Goal: Information Seeking & Learning: Learn about a topic

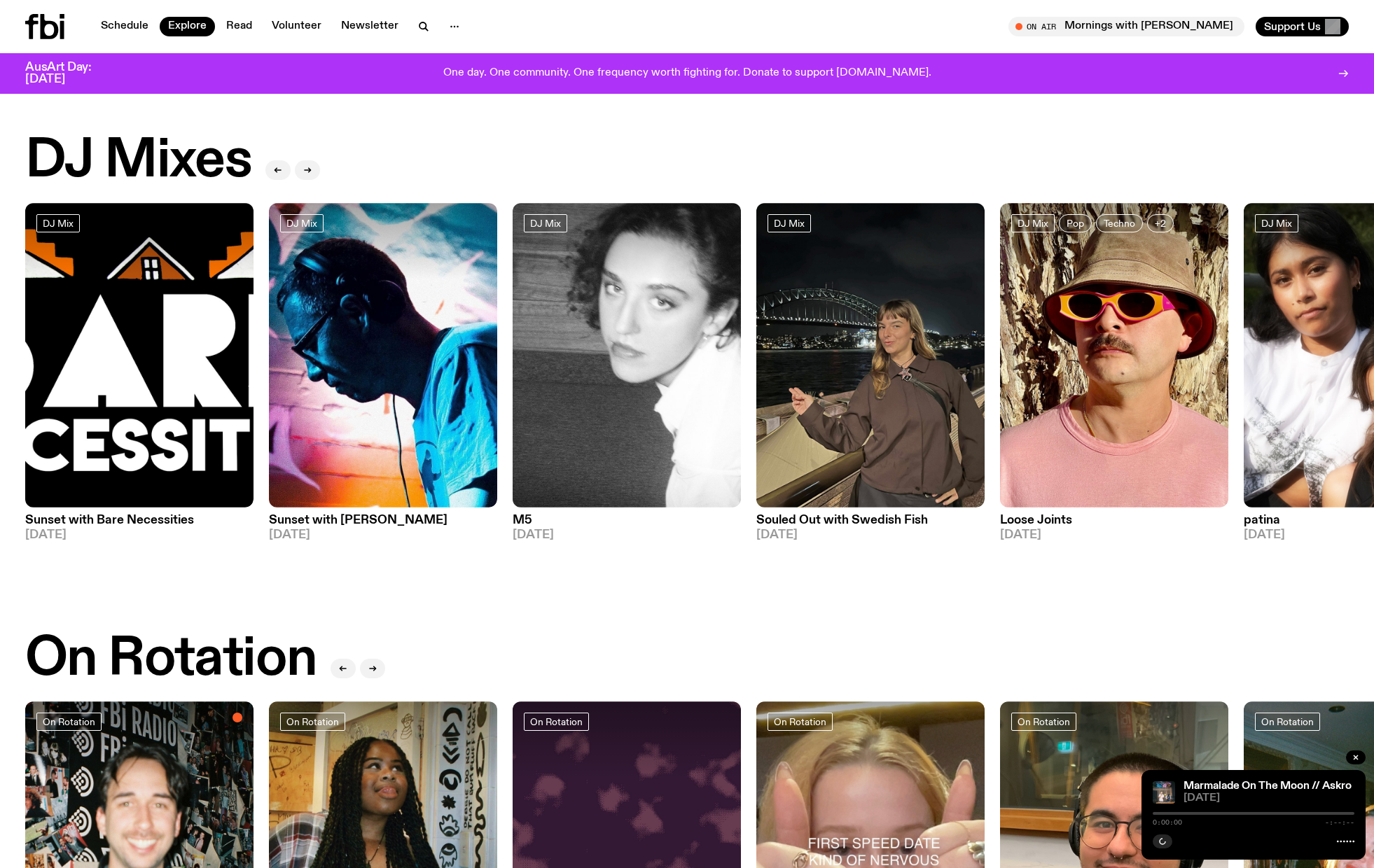
click at [111, 17] on nav "Schedule Explore Read Volunteer Newsletter" at bounding box center [281, 27] width 376 height 20
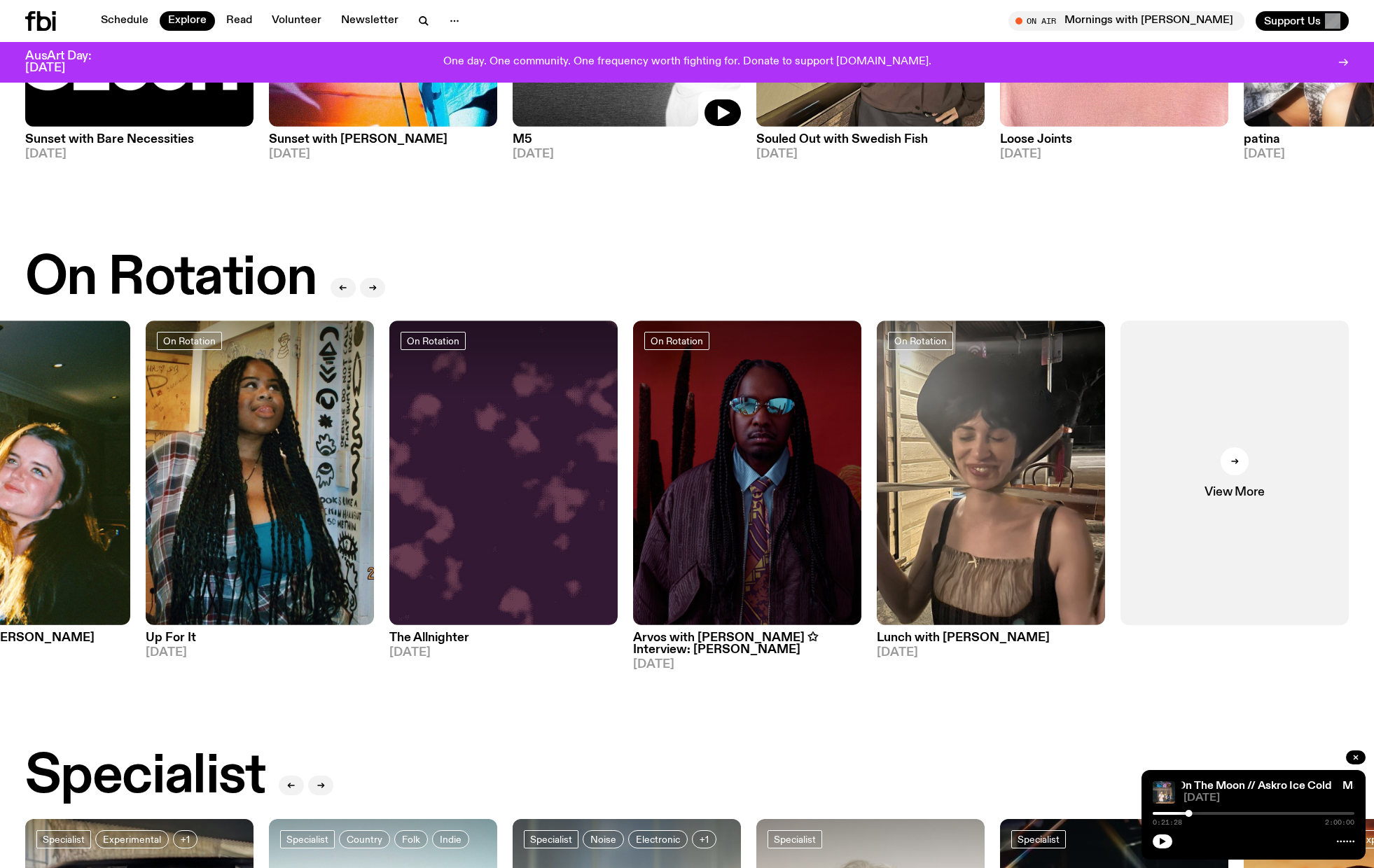
scroll to position [526, 0]
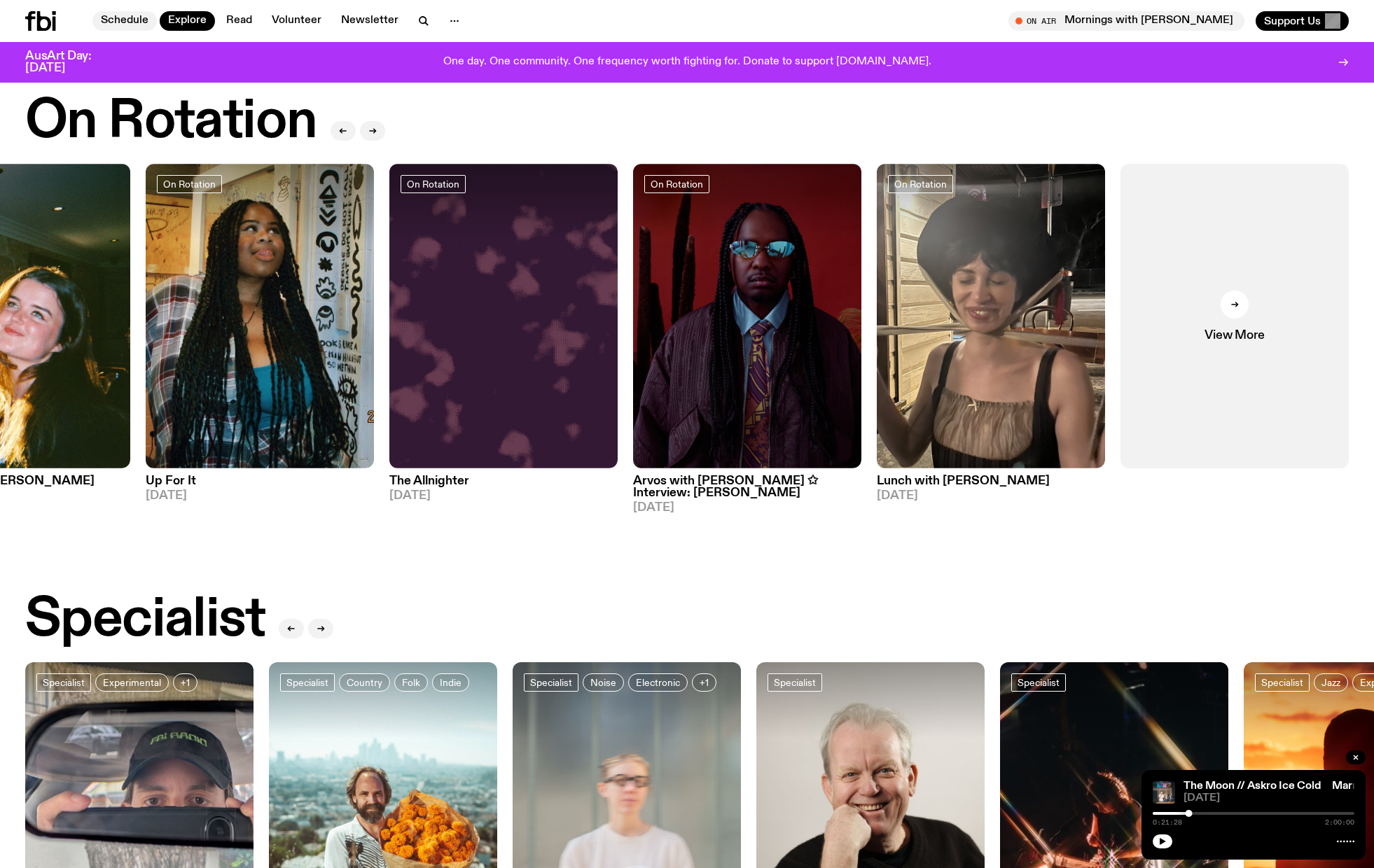
click at [122, 18] on link "Schedule" at bounding box center [125, 21] width 64 height 20
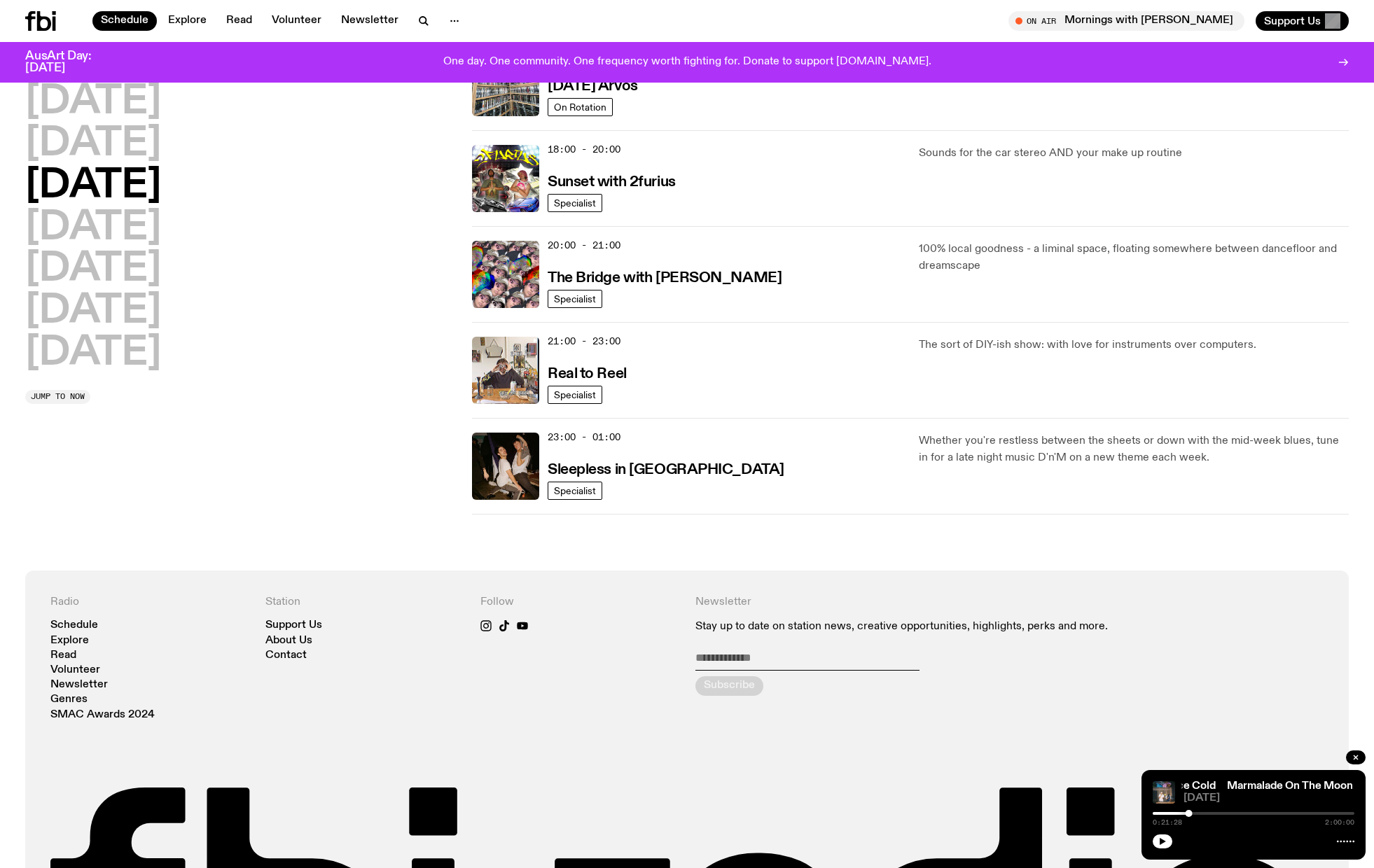
scroll to position [531, 0]
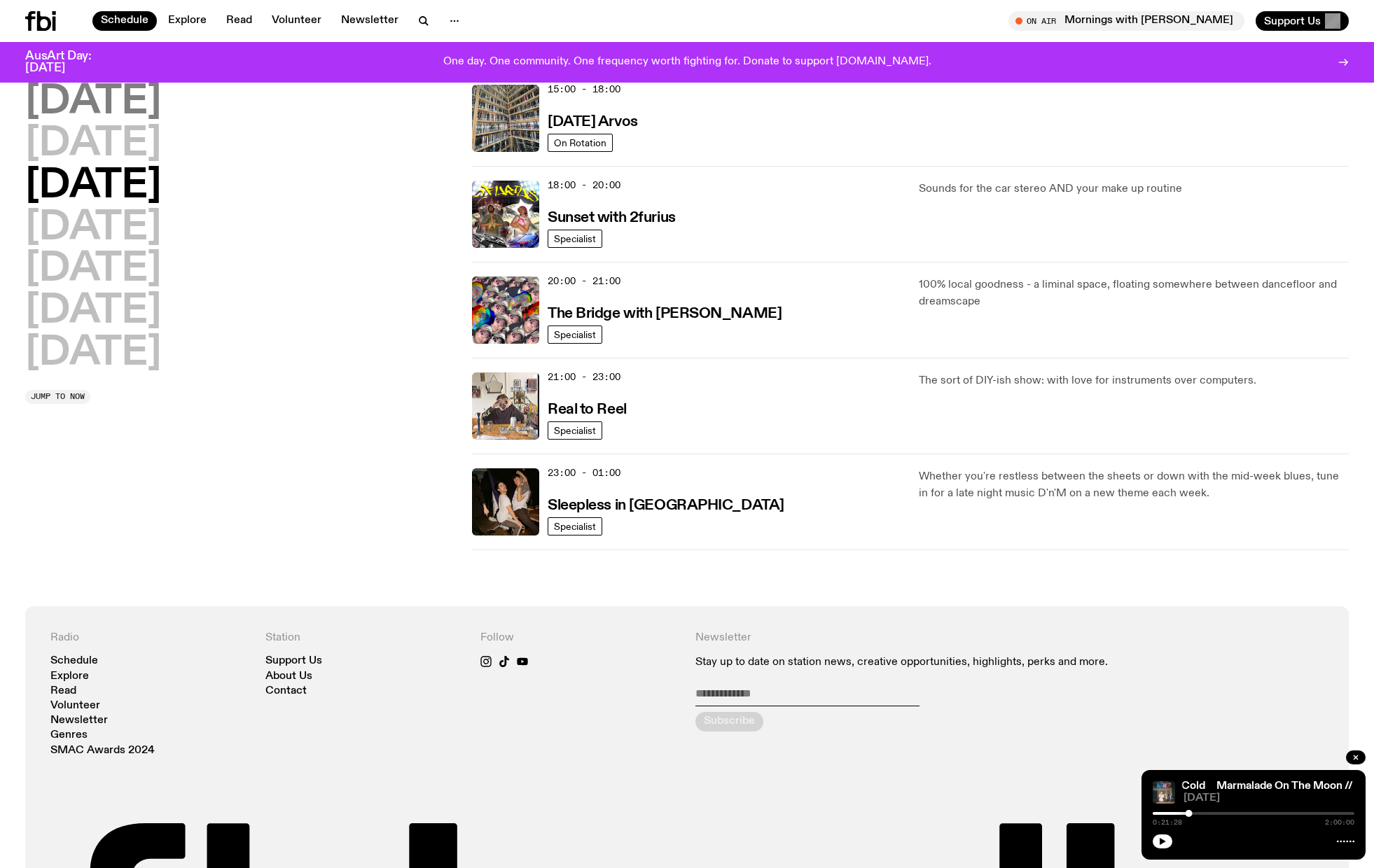
click at [110, 109] on h2 "Monday" at bounding box center [93, 102] width 136 height 39
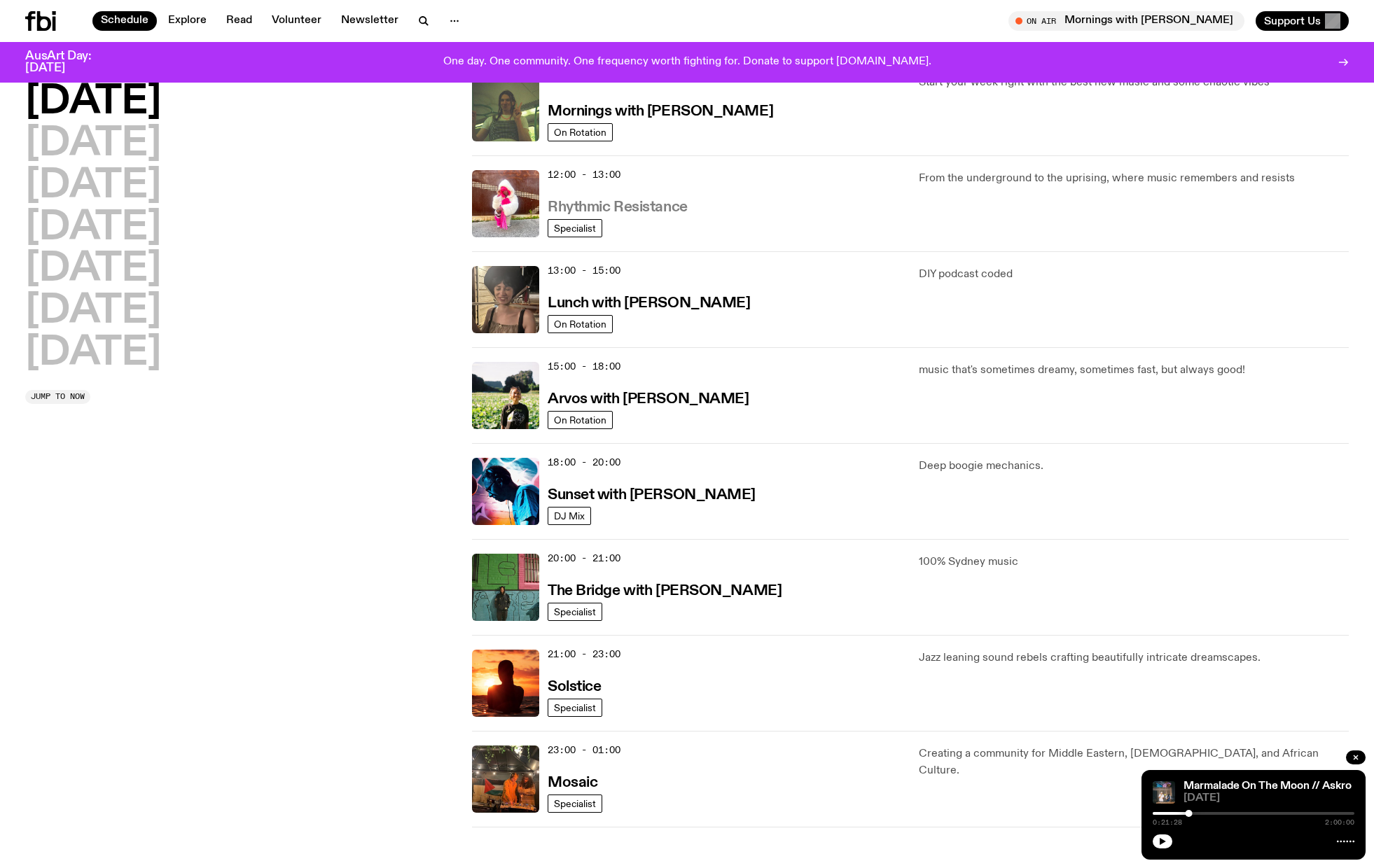
scroll to position [340, 0]
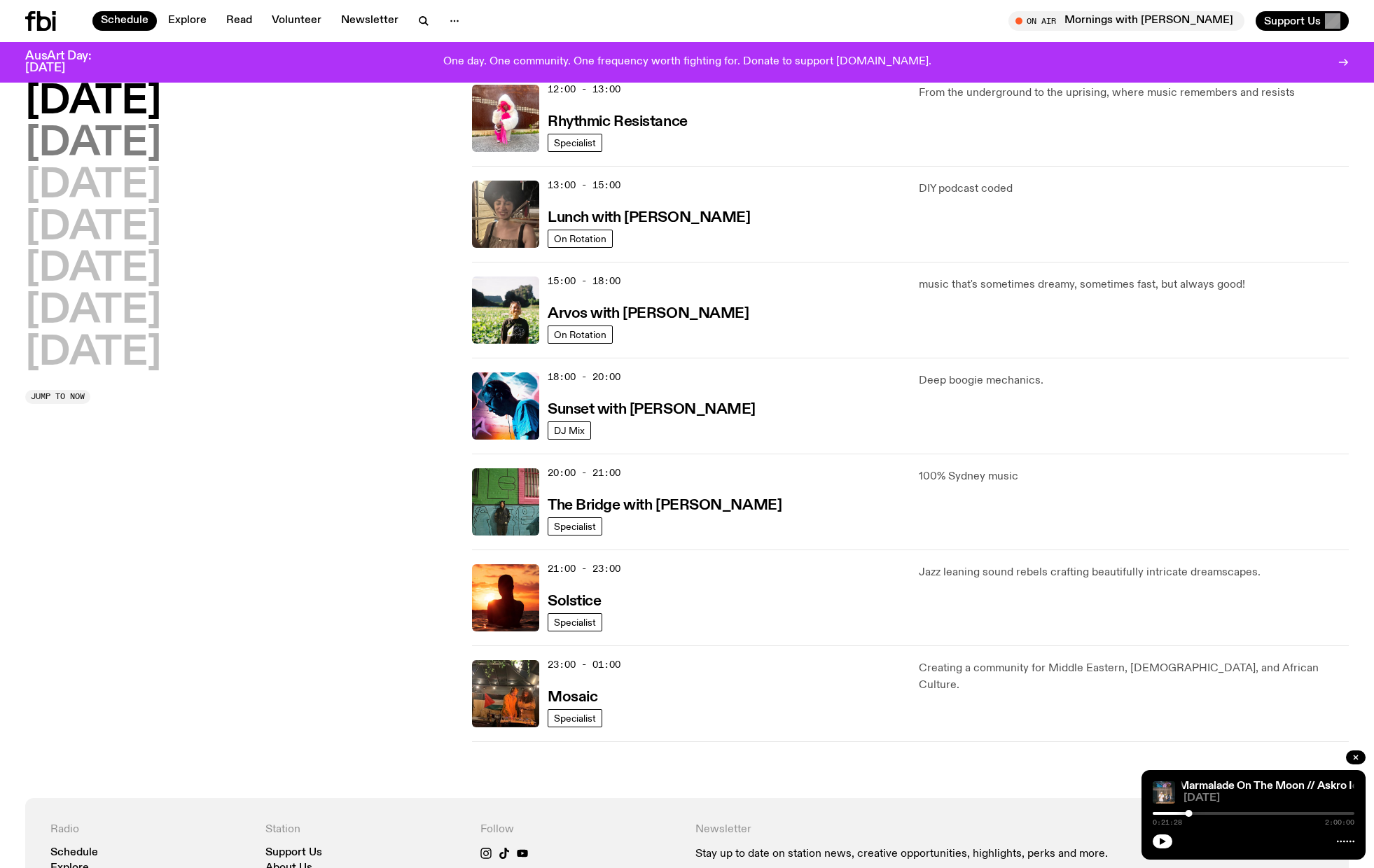
click at [135, 151] on h2 "Tuesday" at bounding box center [93, 144] width 136 height 39
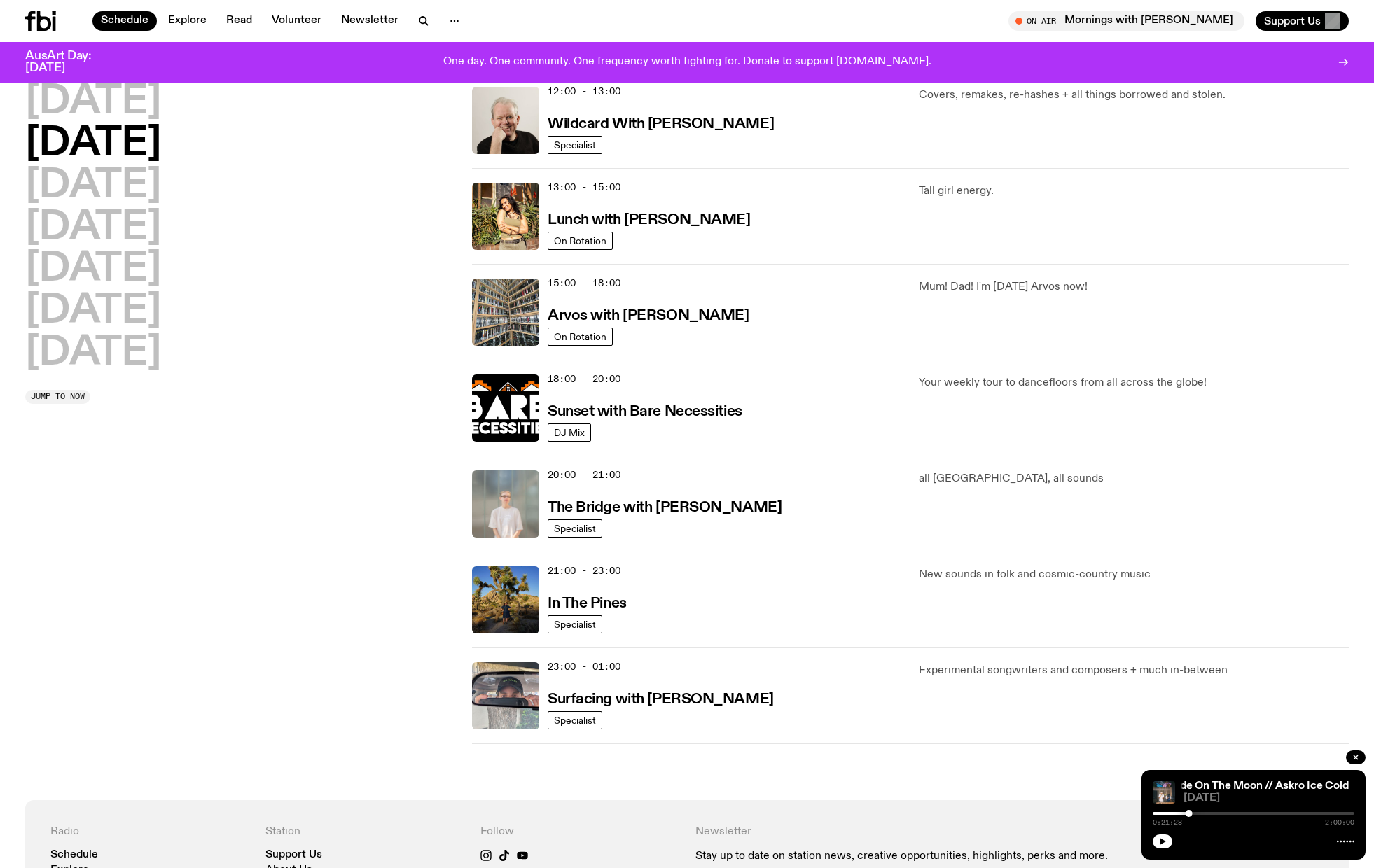
scroll to position [359, 0]
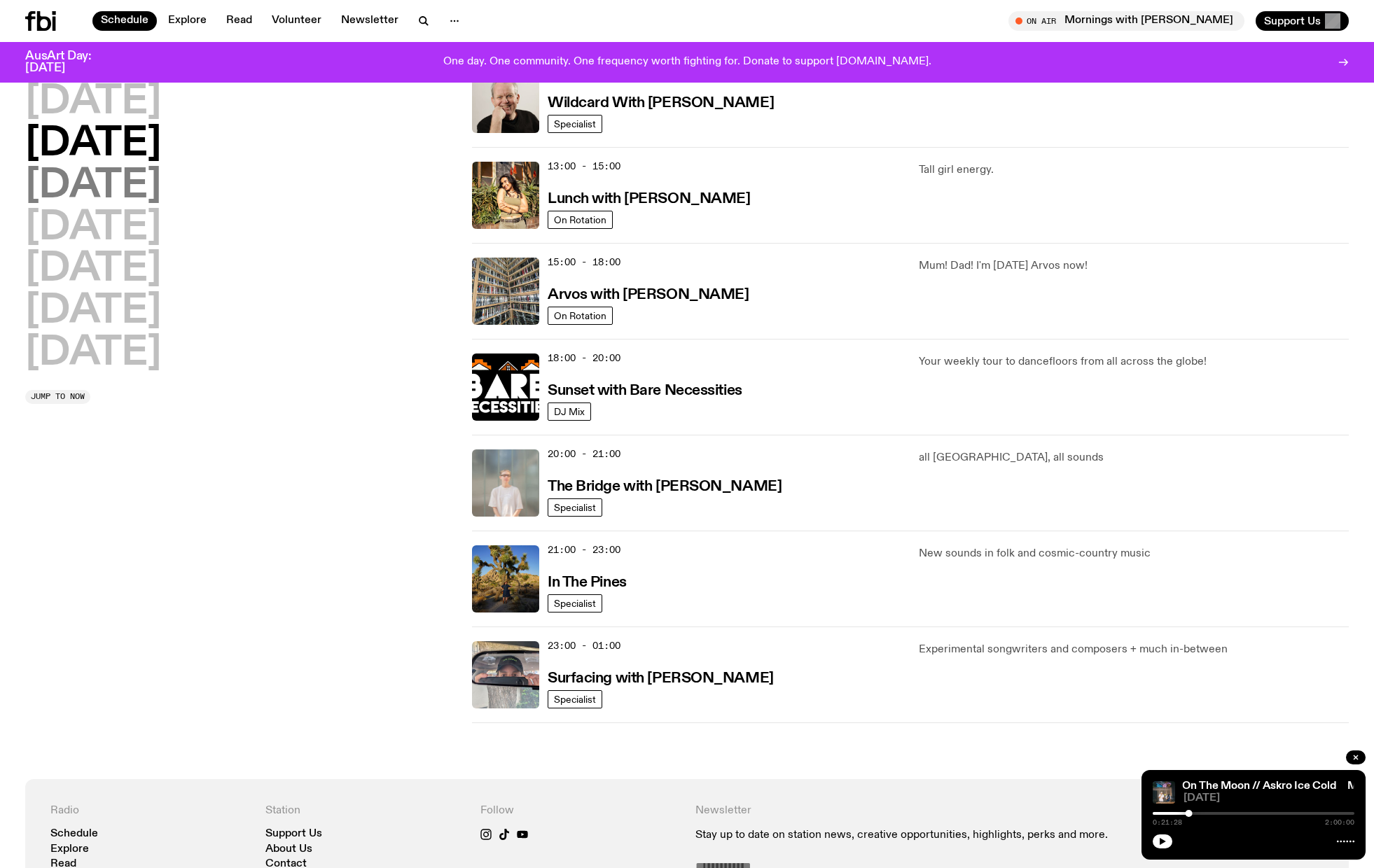
click at [155, 194] on h2 "Wednesday" at bounding box center [93, 186] width 136 height 39
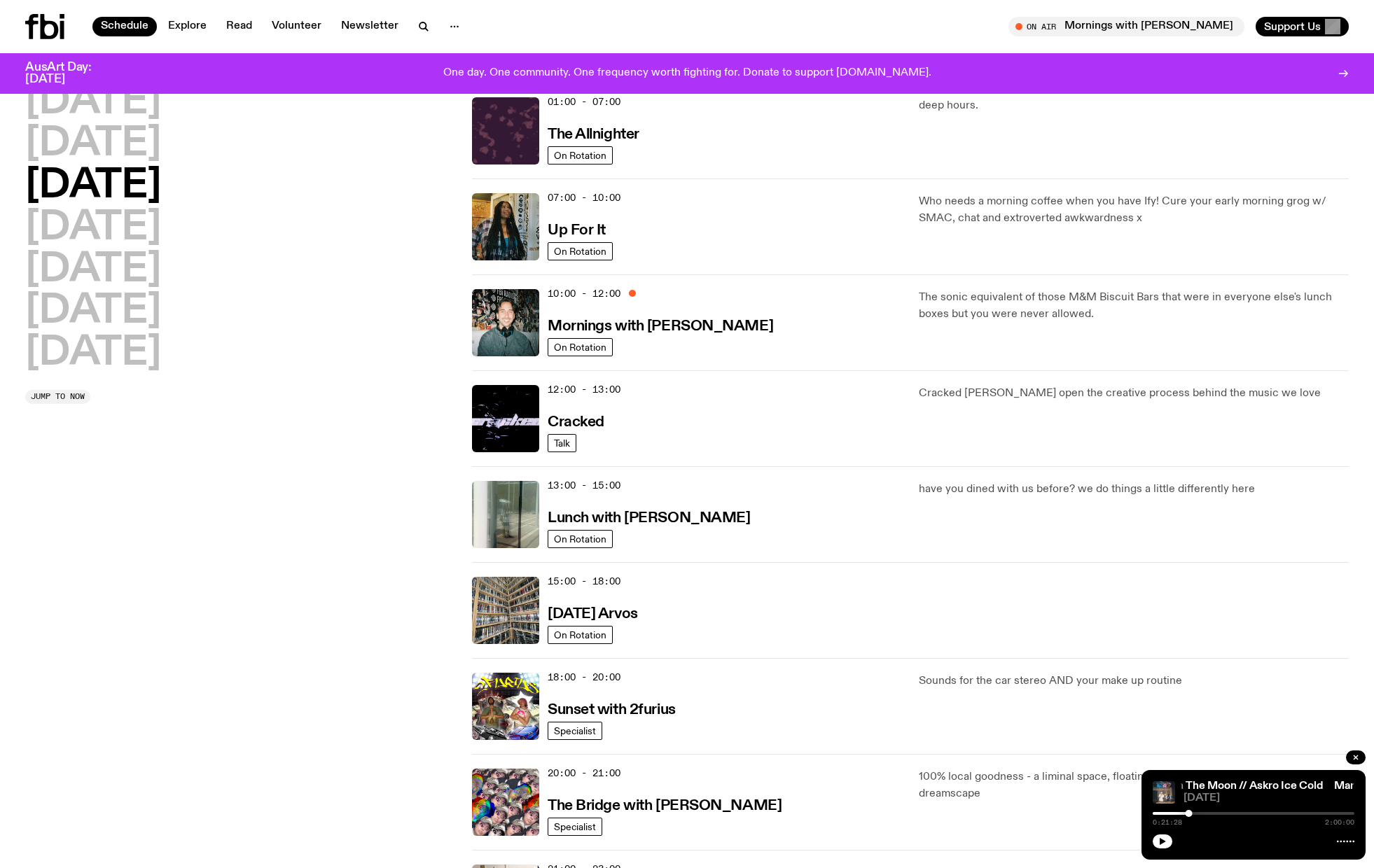
scroll to position [0, 0]
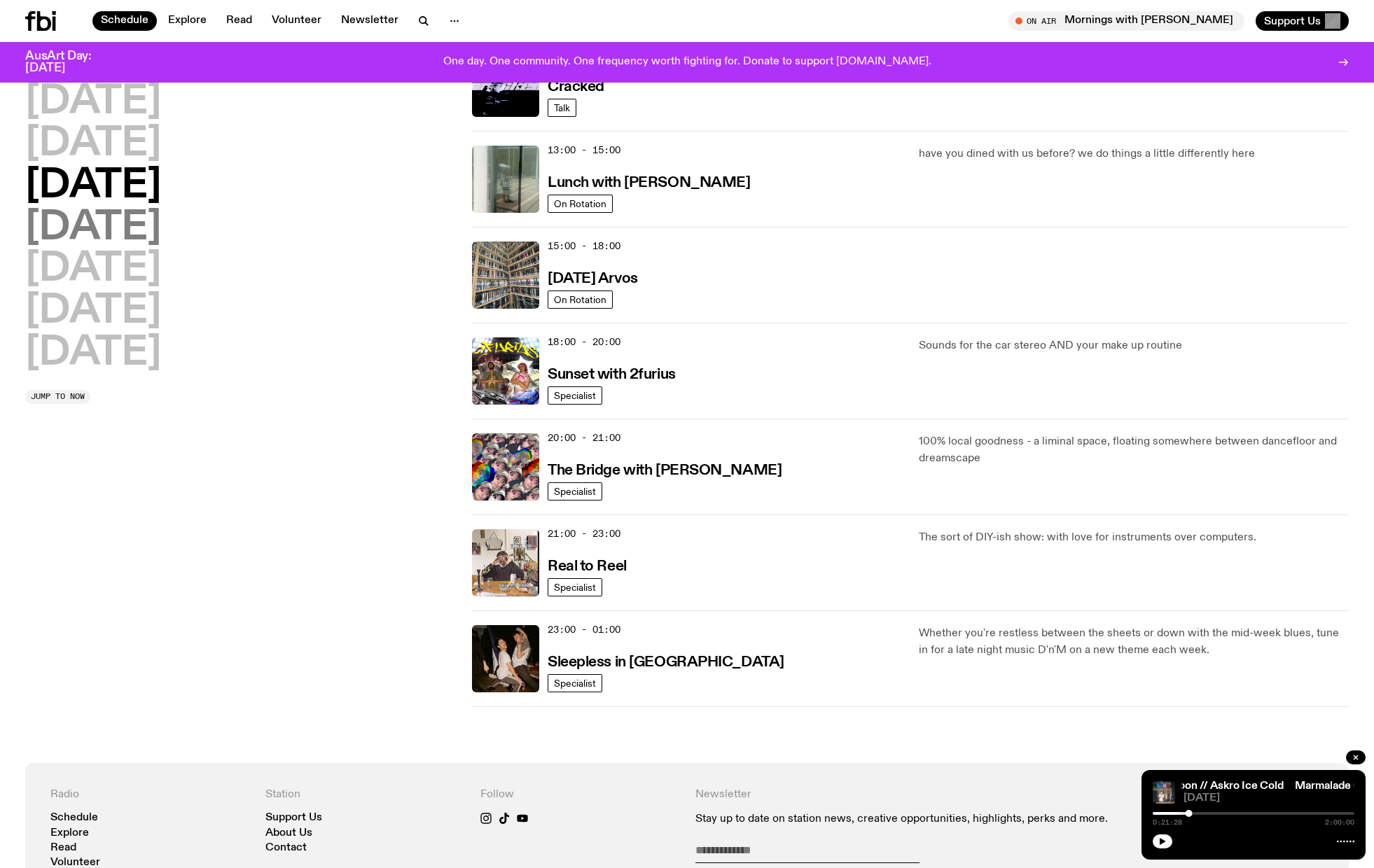
click at [135, 219] on h2 "Thursday" at bounding box center [93, 228] width 136 height 39
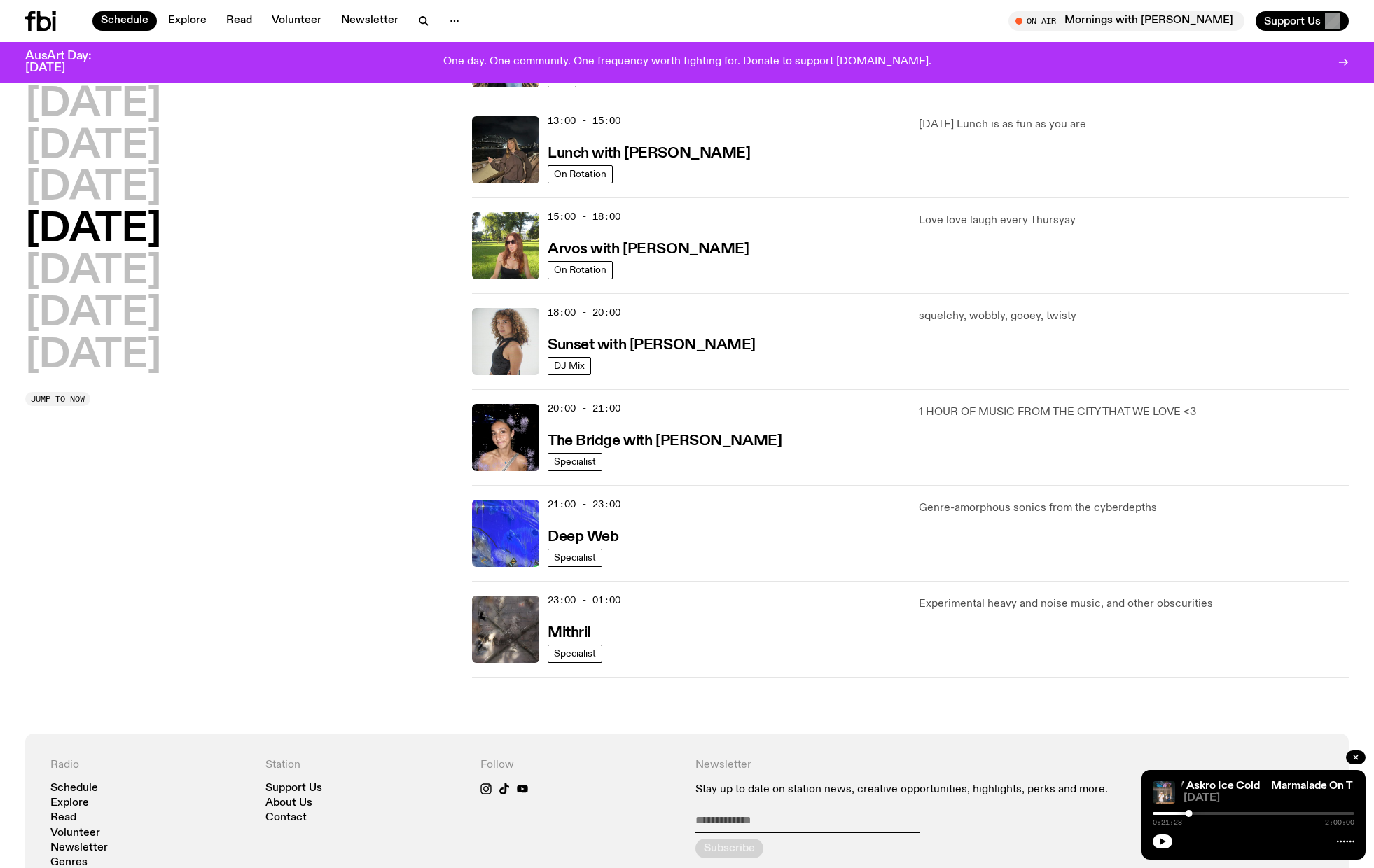
scroll to position [407, 0]
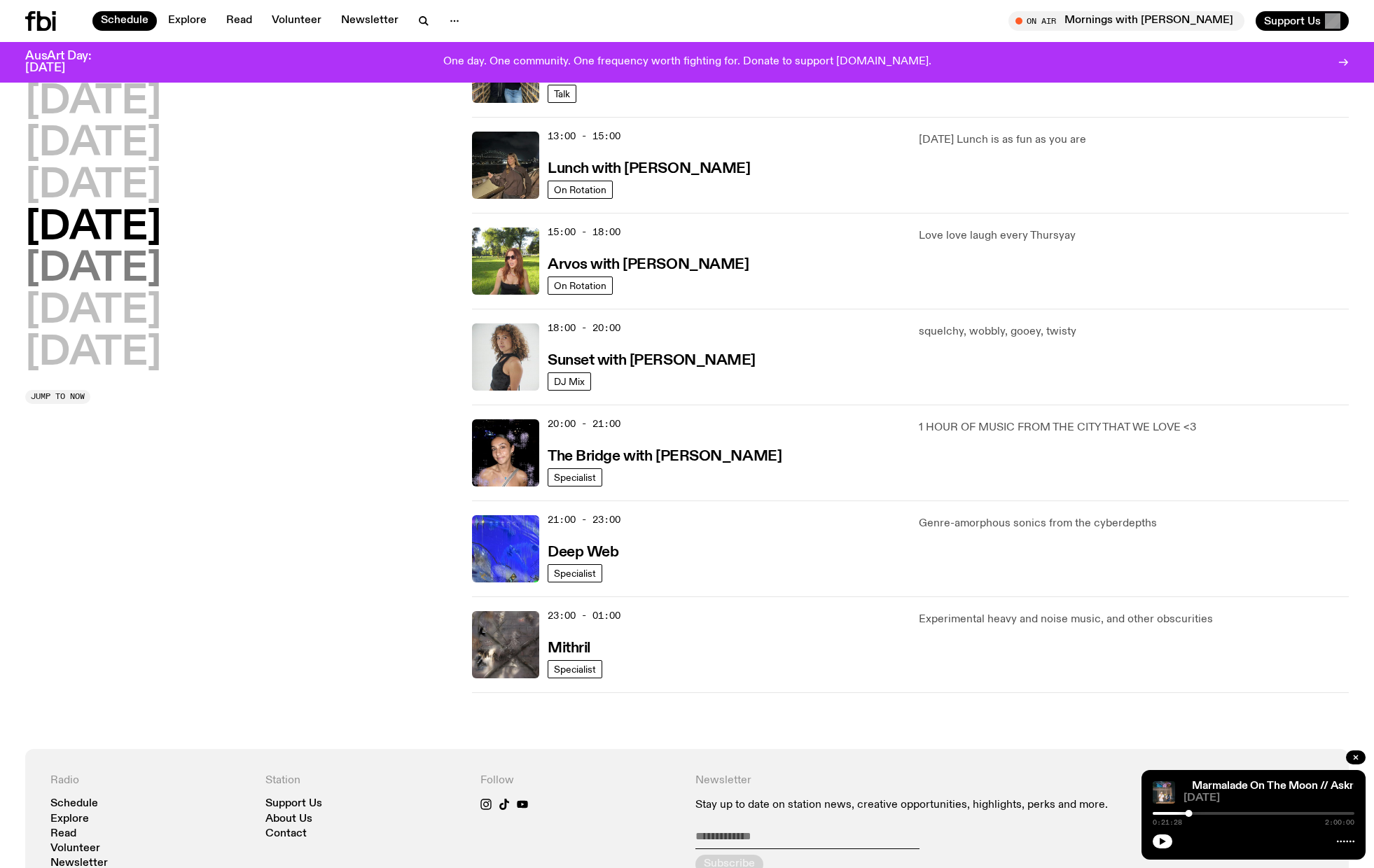
click at [118, 282] on h2 "Friday" at bounding box center [93, 269] width 136 height 39
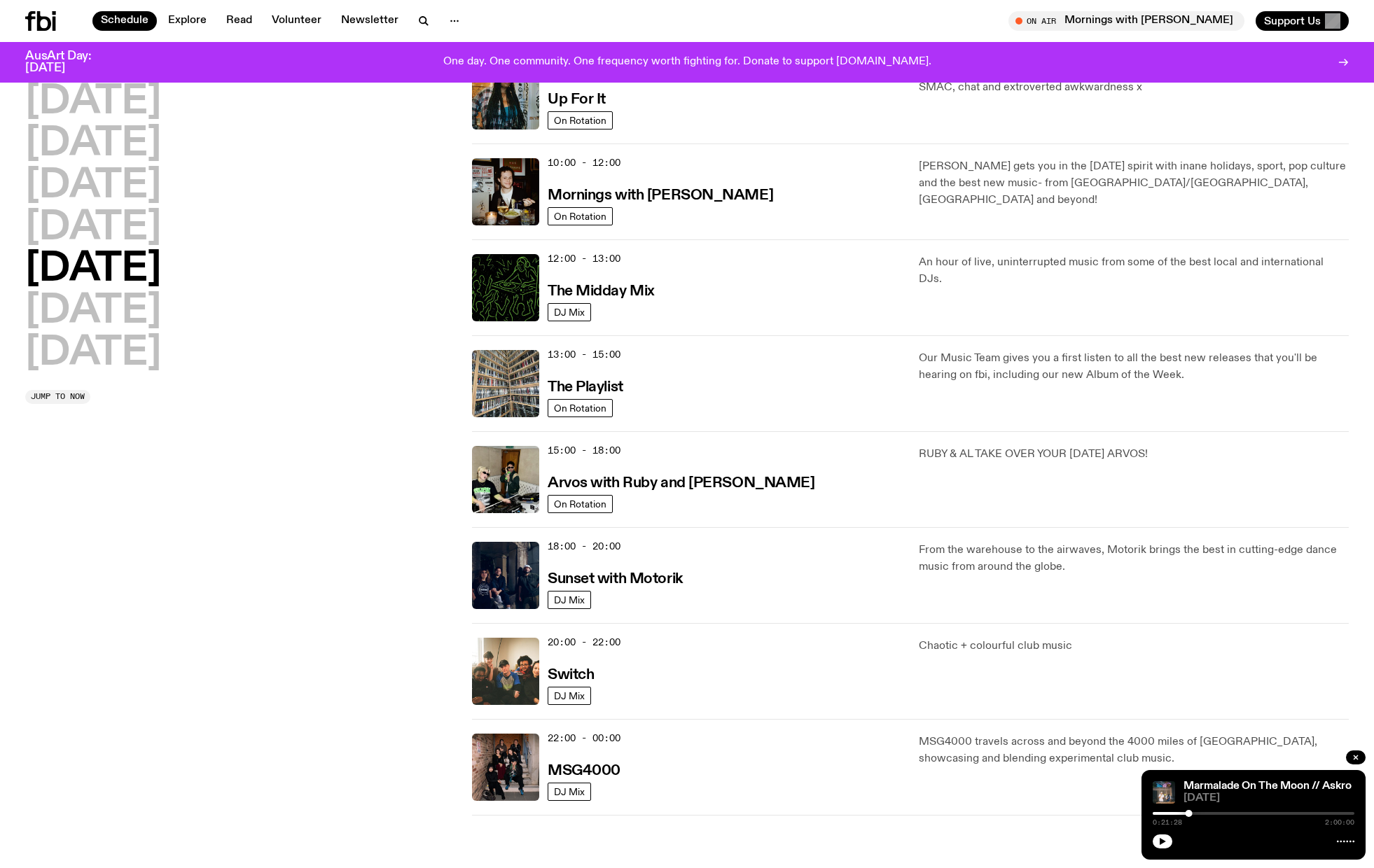
scroll to position [129, 0]
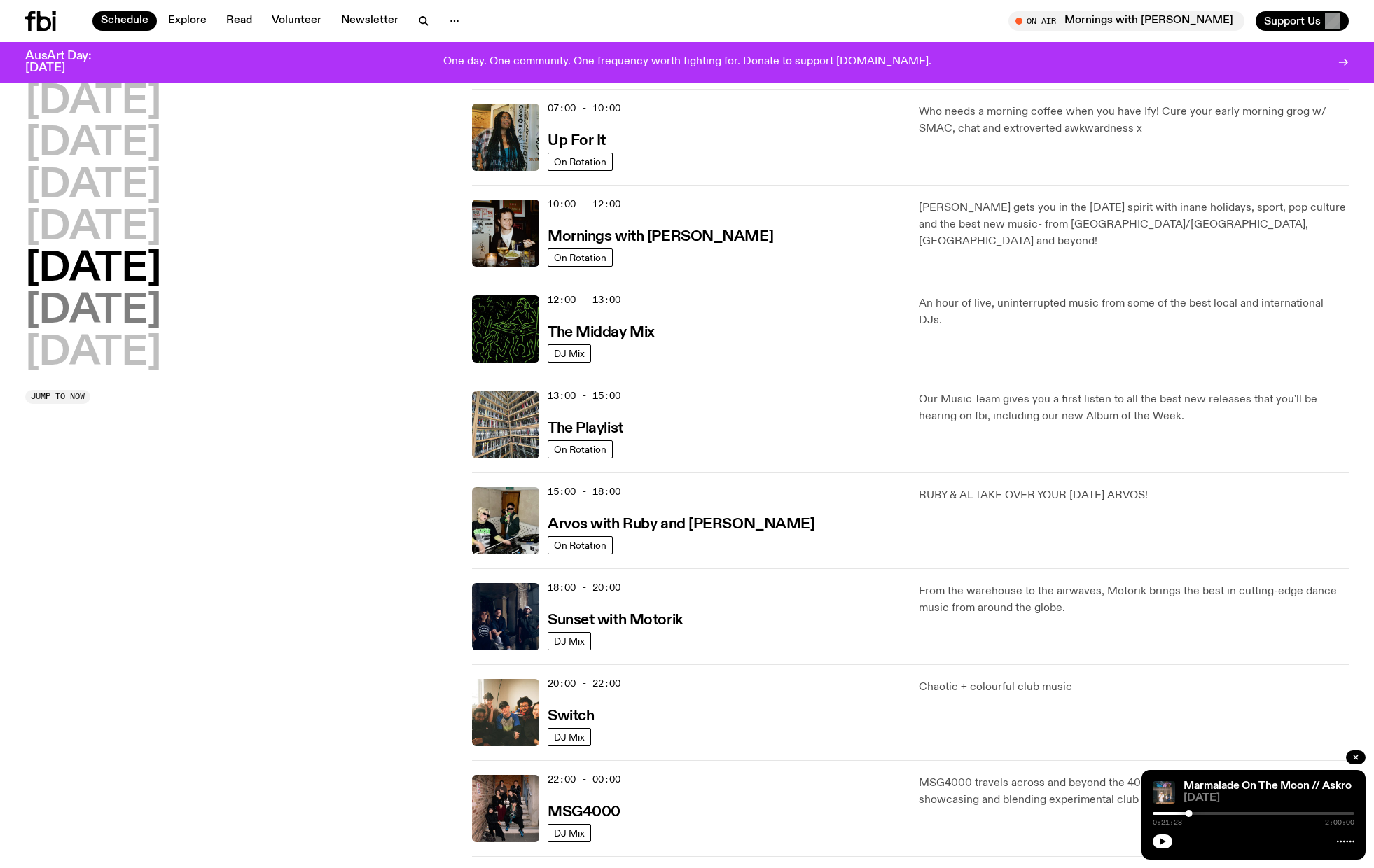
click at [99, 305] on h2 "Saturday" at bounding box center [93, 311] width 136 height 39
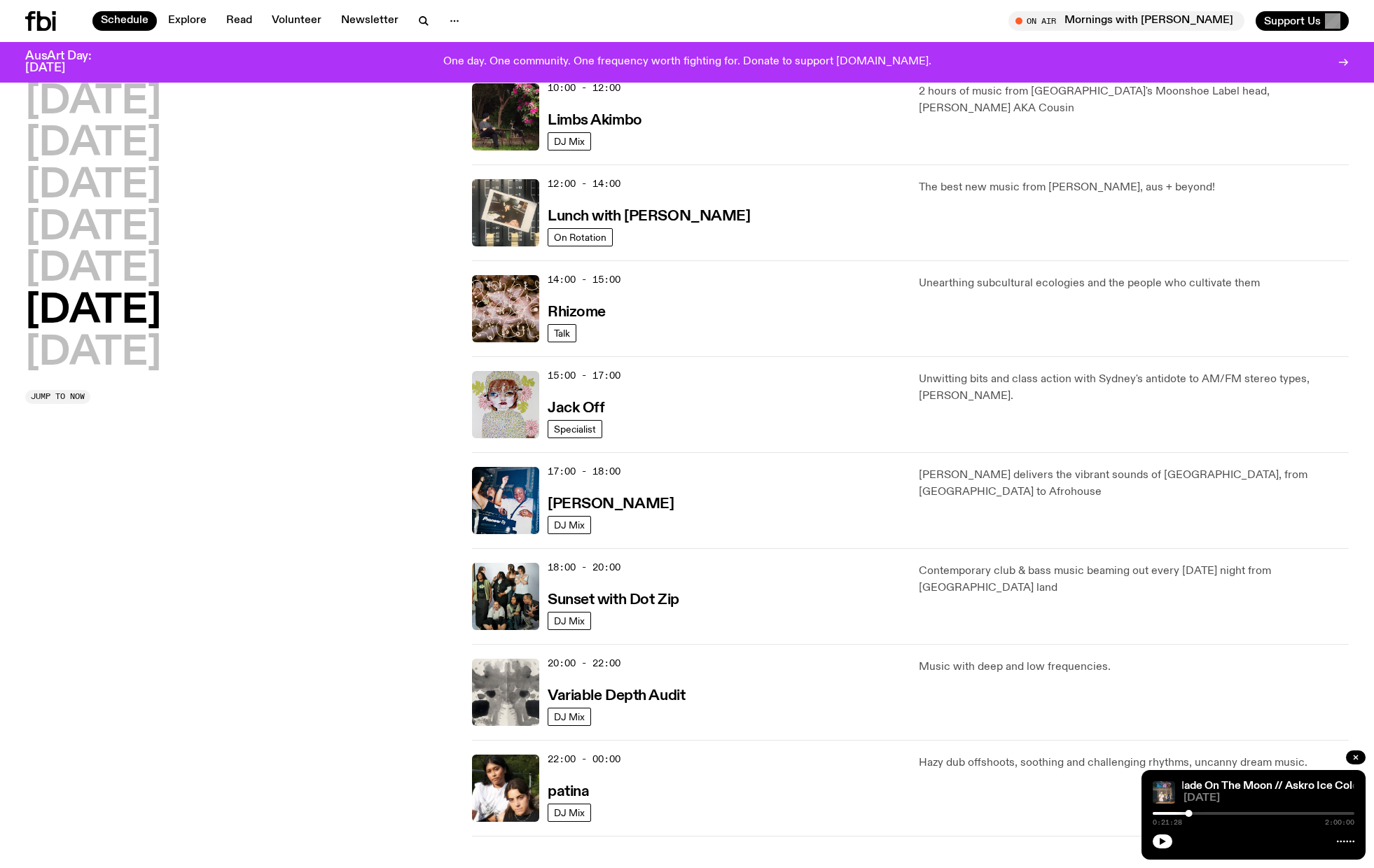
scroll to position [471, 0]
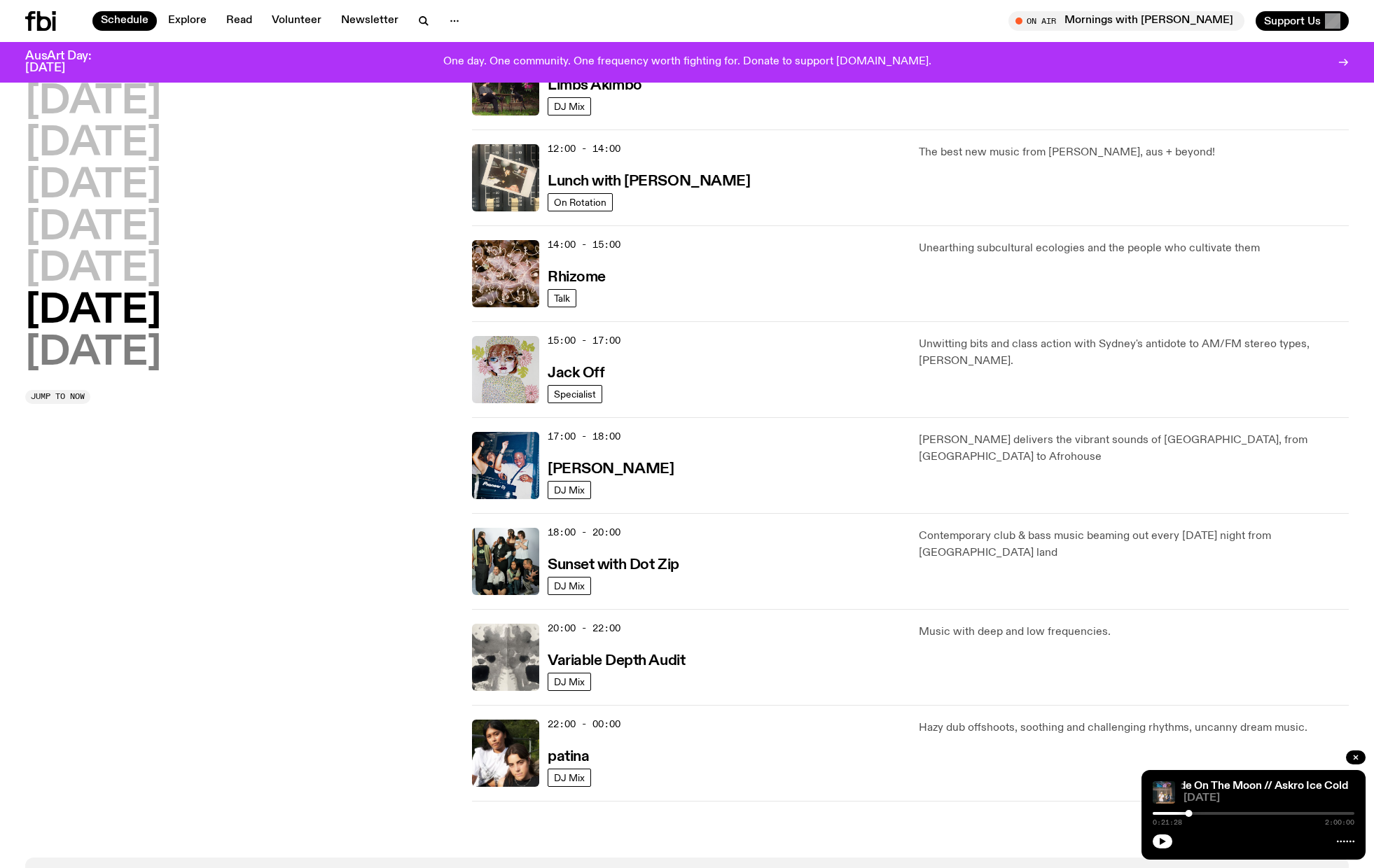
drag, startPoint x: 74, startPoint y: 349, endPoint x: 139, endPoint y: 339, distance: 65.8
click at [74, 349] on h2 "Sunday" at bounding box center [93, 353] width 136 height 39
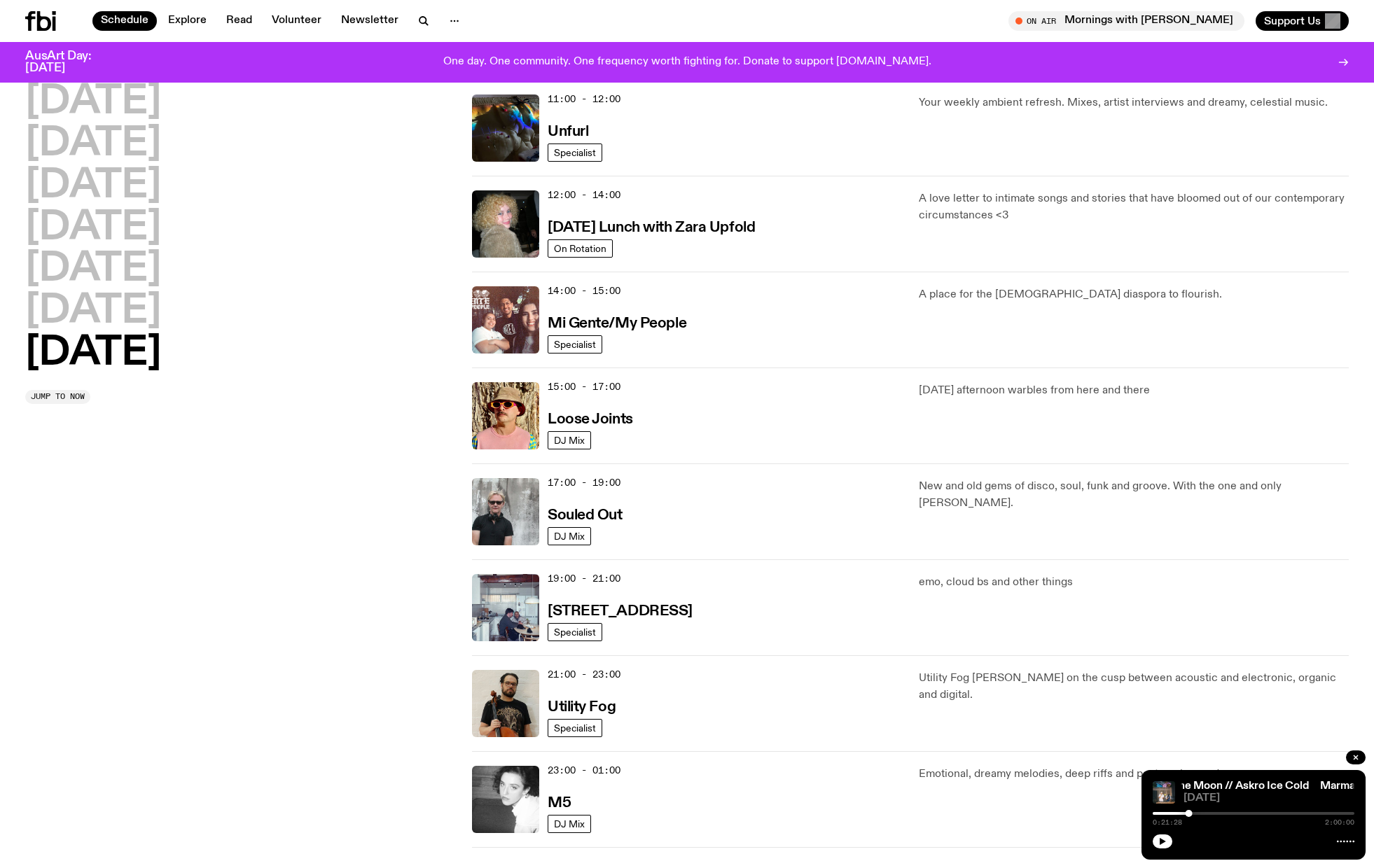
scroll to position [523, 0]
